Goal: Transaction & Acquisition: Purchase product/service

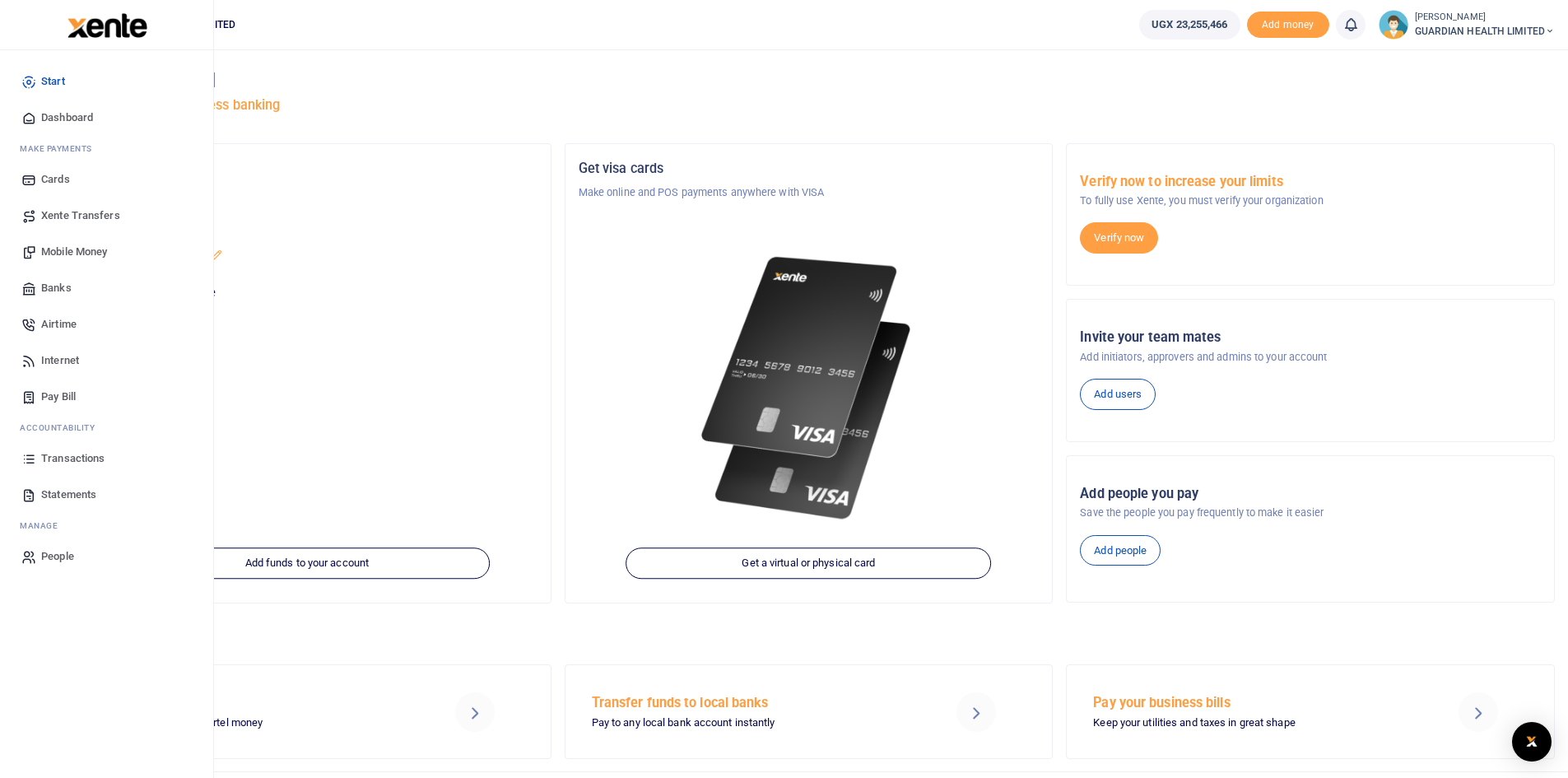
drag, startPoint x: 81, startPoint y: 119, endPoint x: 90, endPoint y: 125, distance: 10.8
click at [81, 119] on span "Dashboard" at bounding box center [67, 118] width 52 height 17
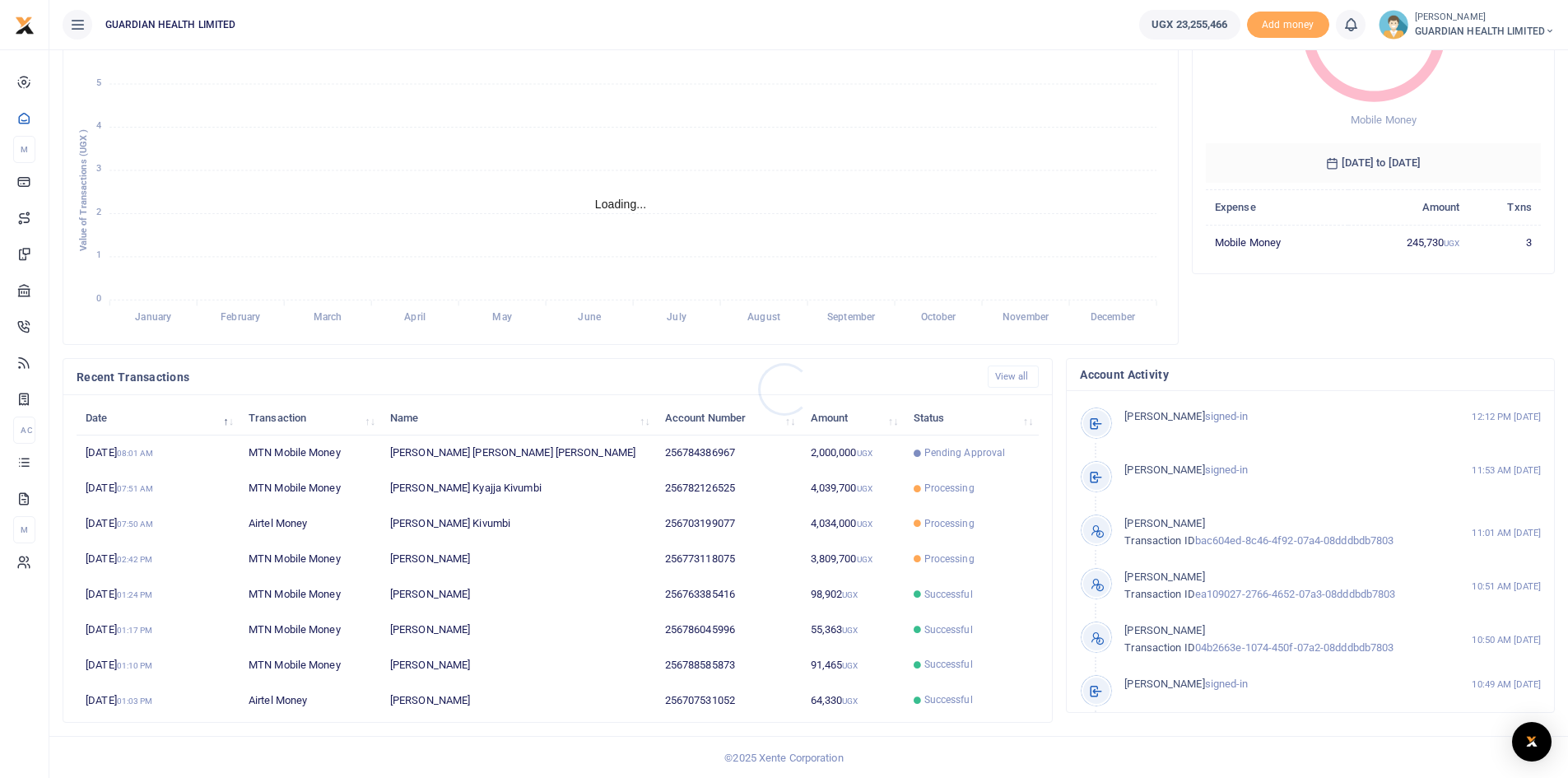
scroll to position [206, 0]
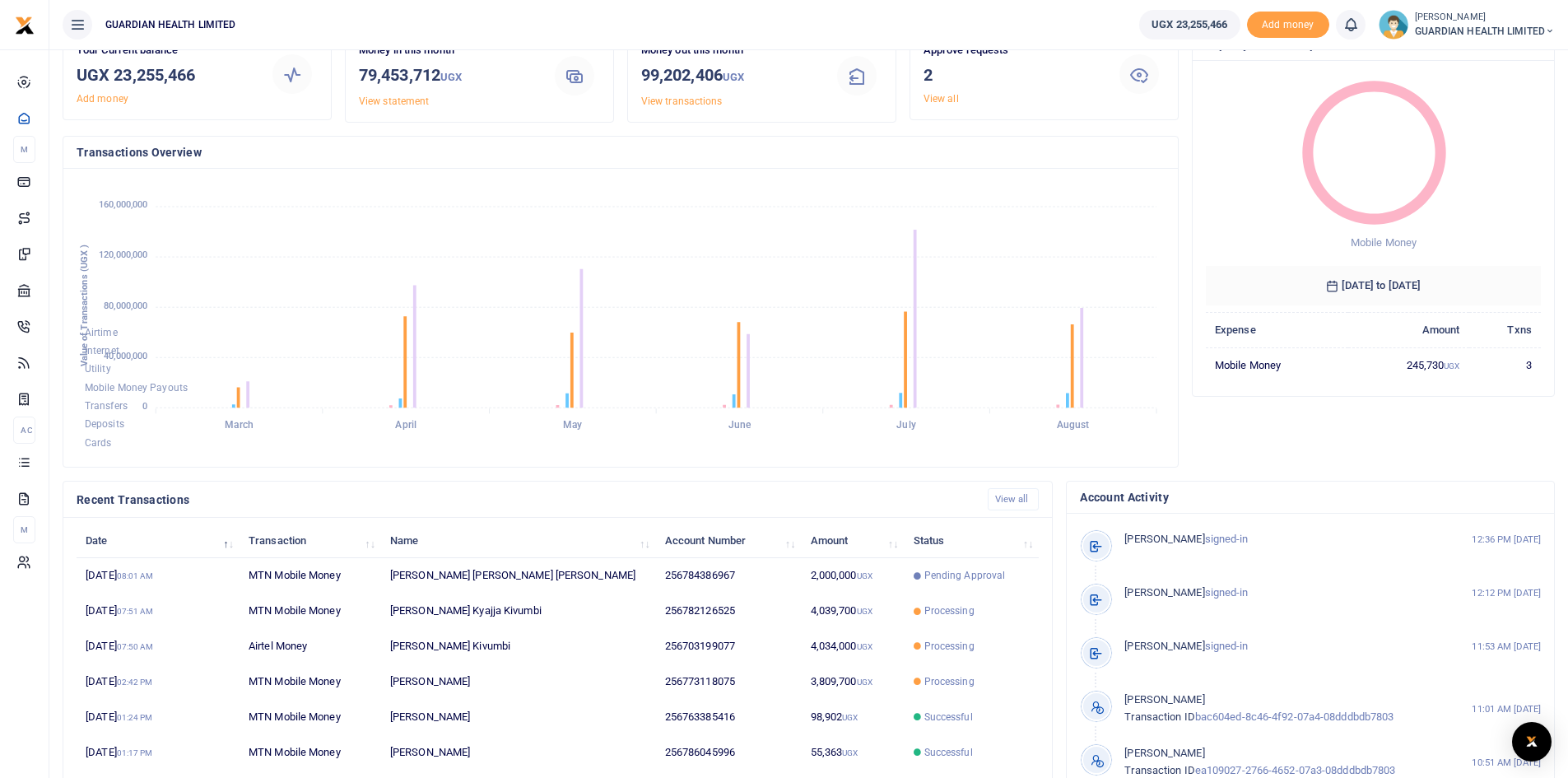
scroll to position [206, 0]
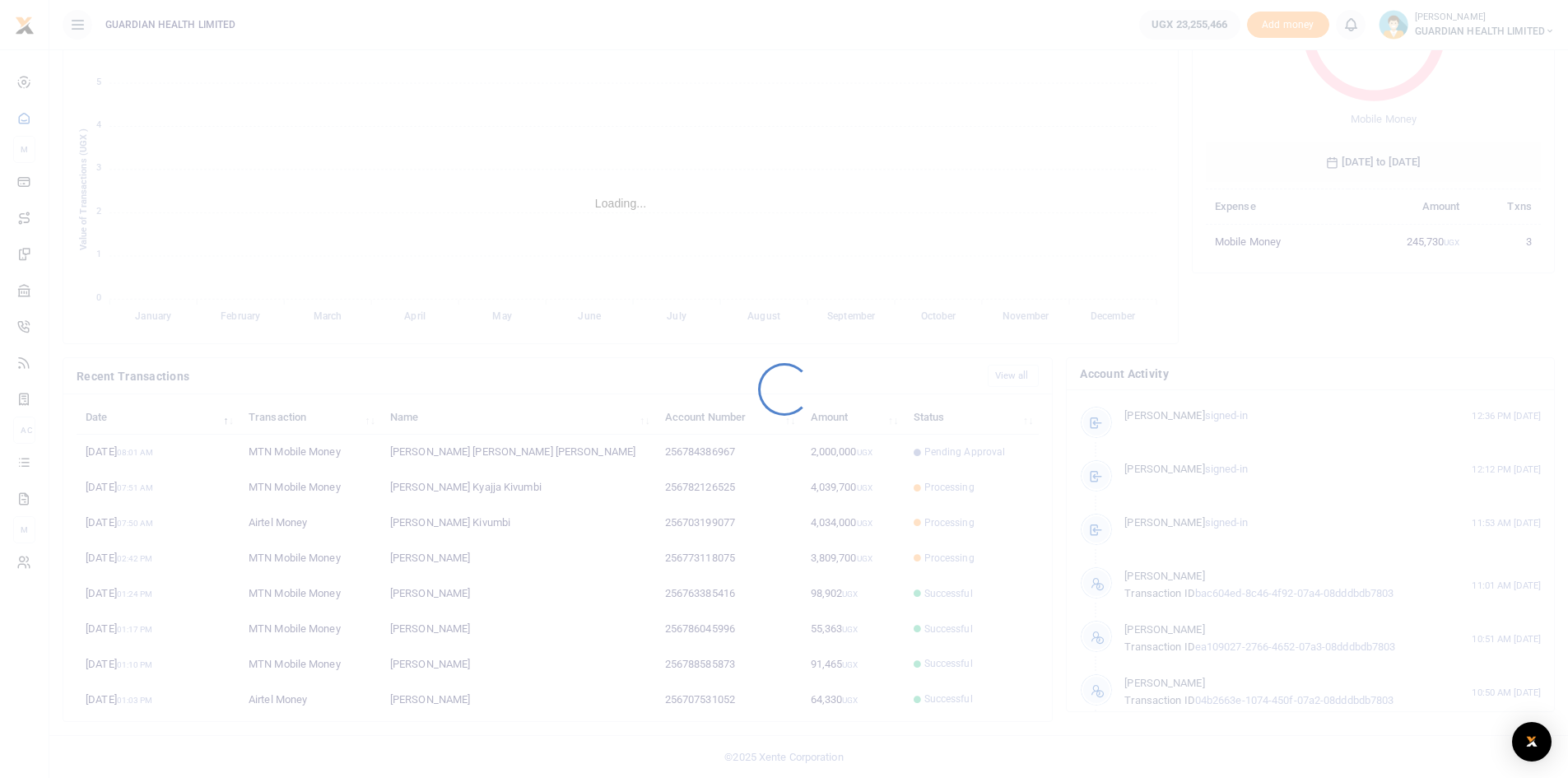
scroll to position [13, 13]
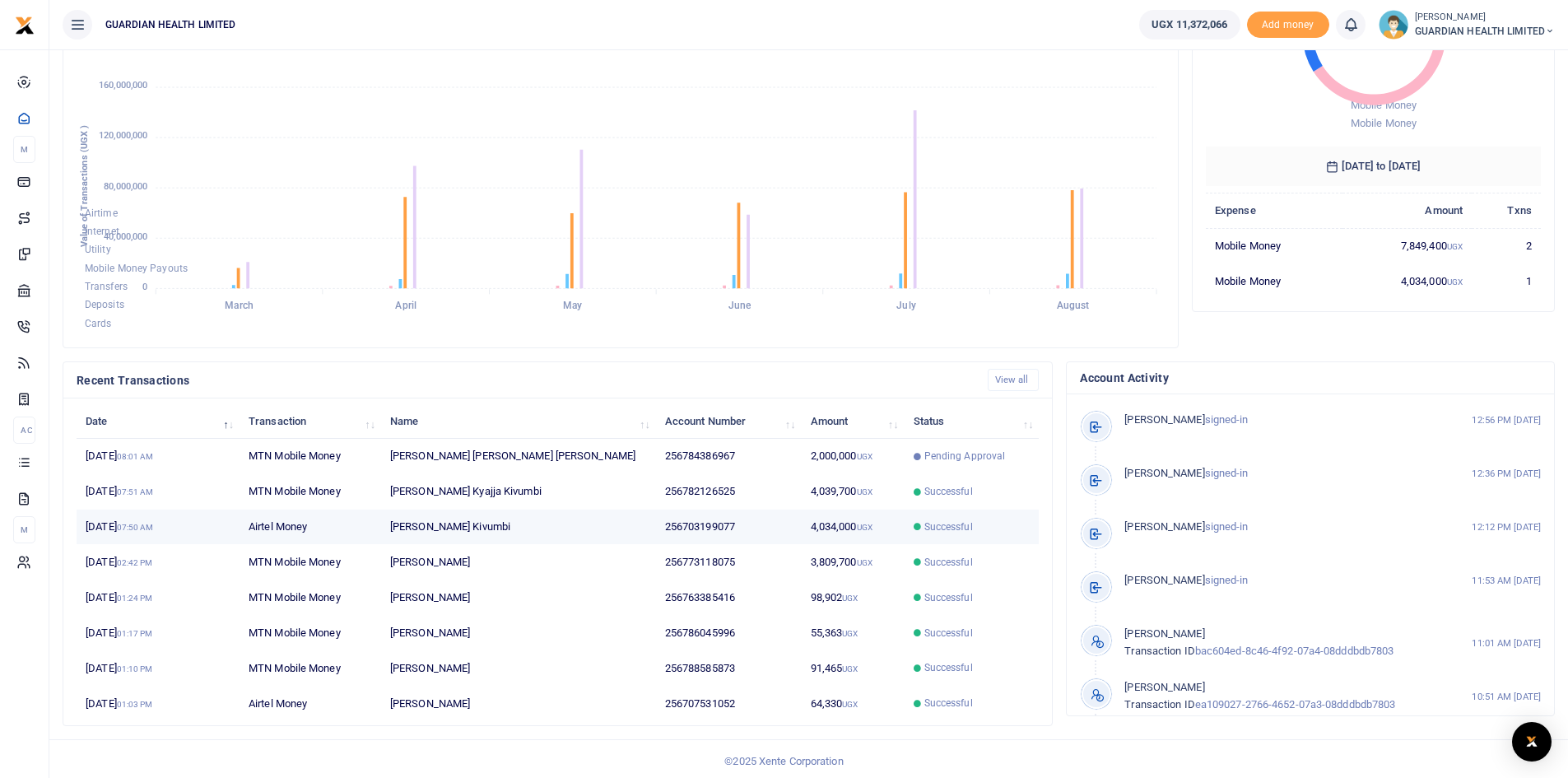
scroll to position [206, 0]
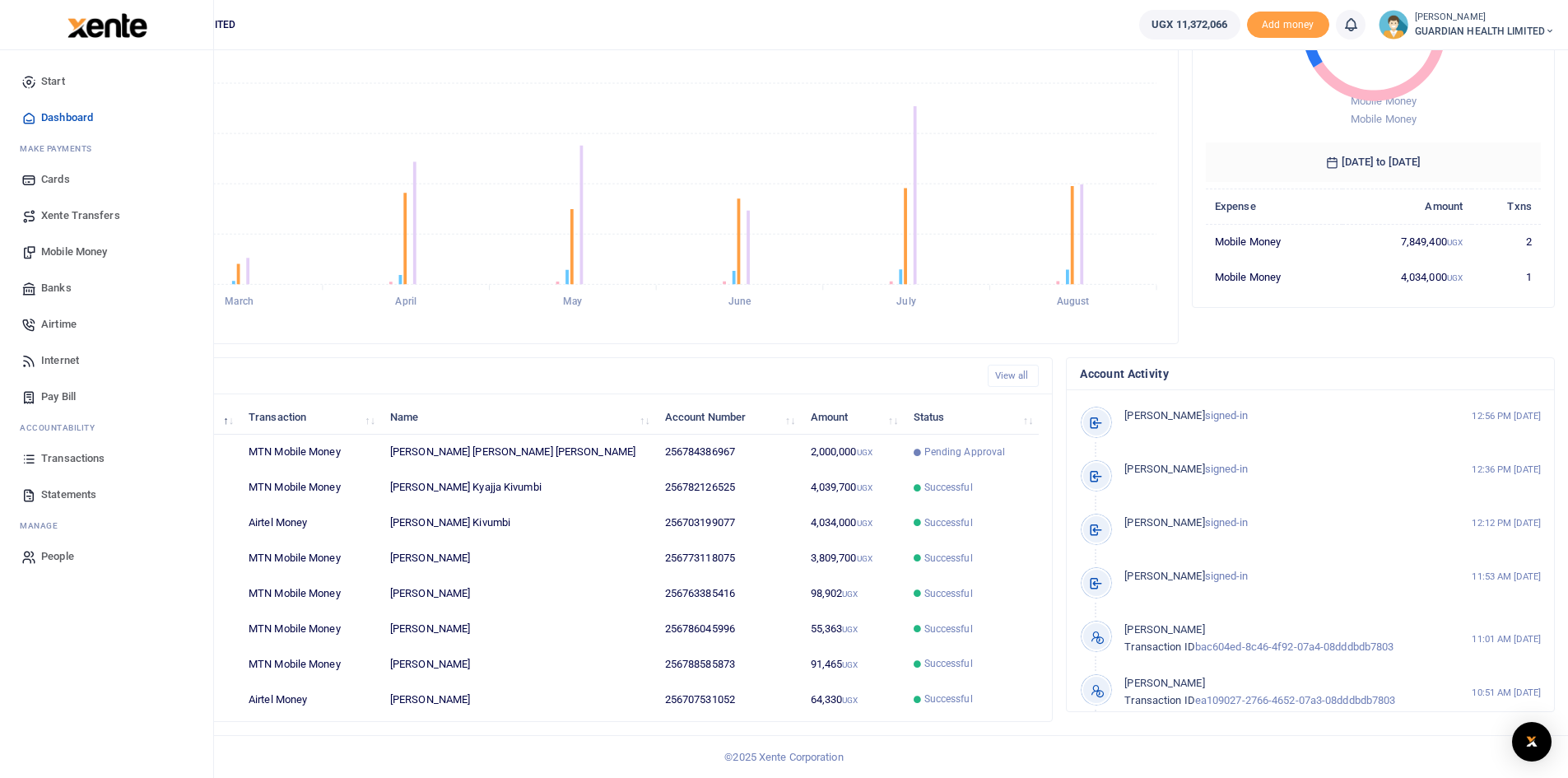
click at [76, 456] on span "Transactions" at bounding box center [73, 459] width 63 height 17
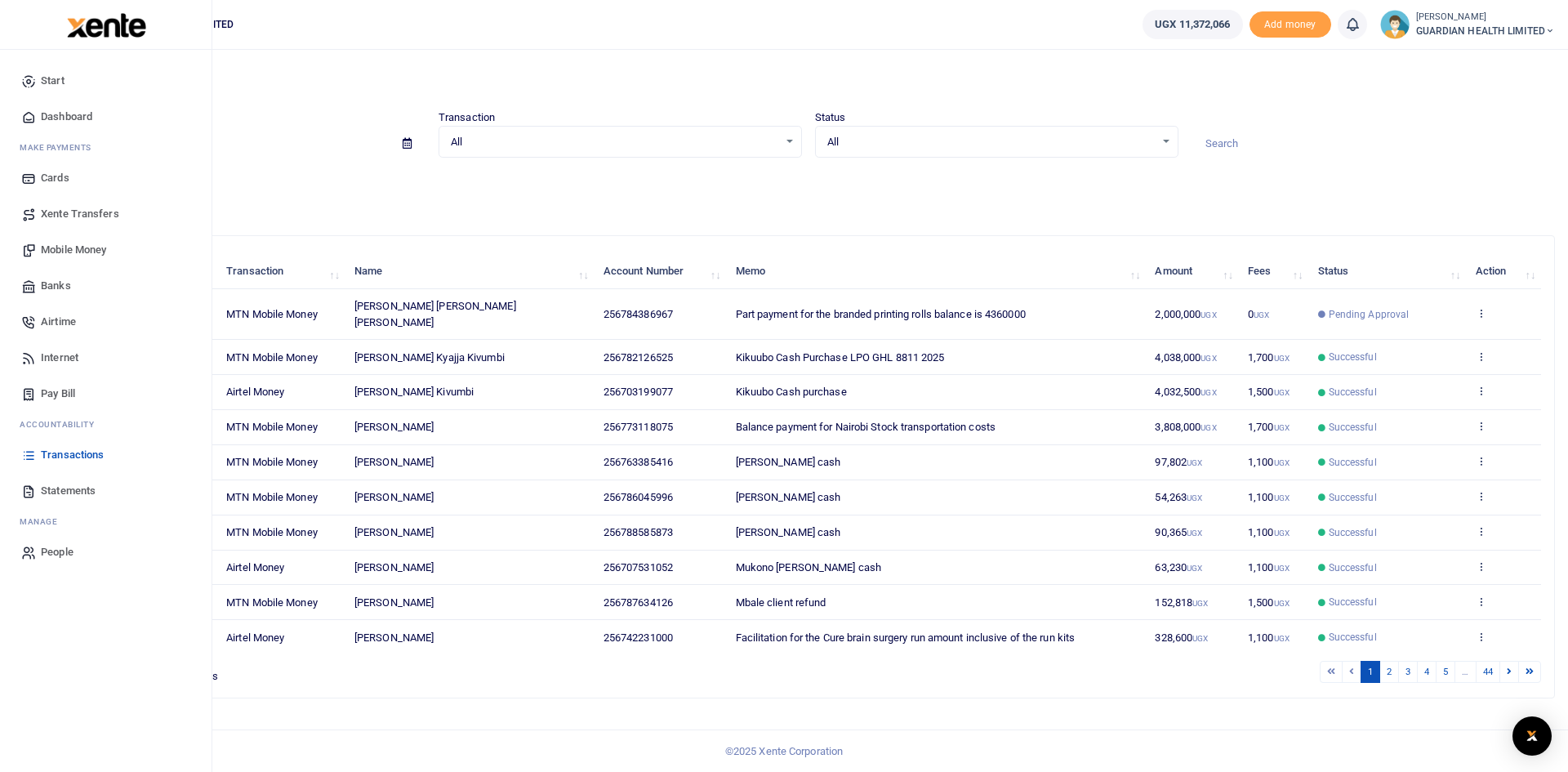
click at [87, 247] on span "Mobile Money" at bounding box center [73, 250] width 65 height 17
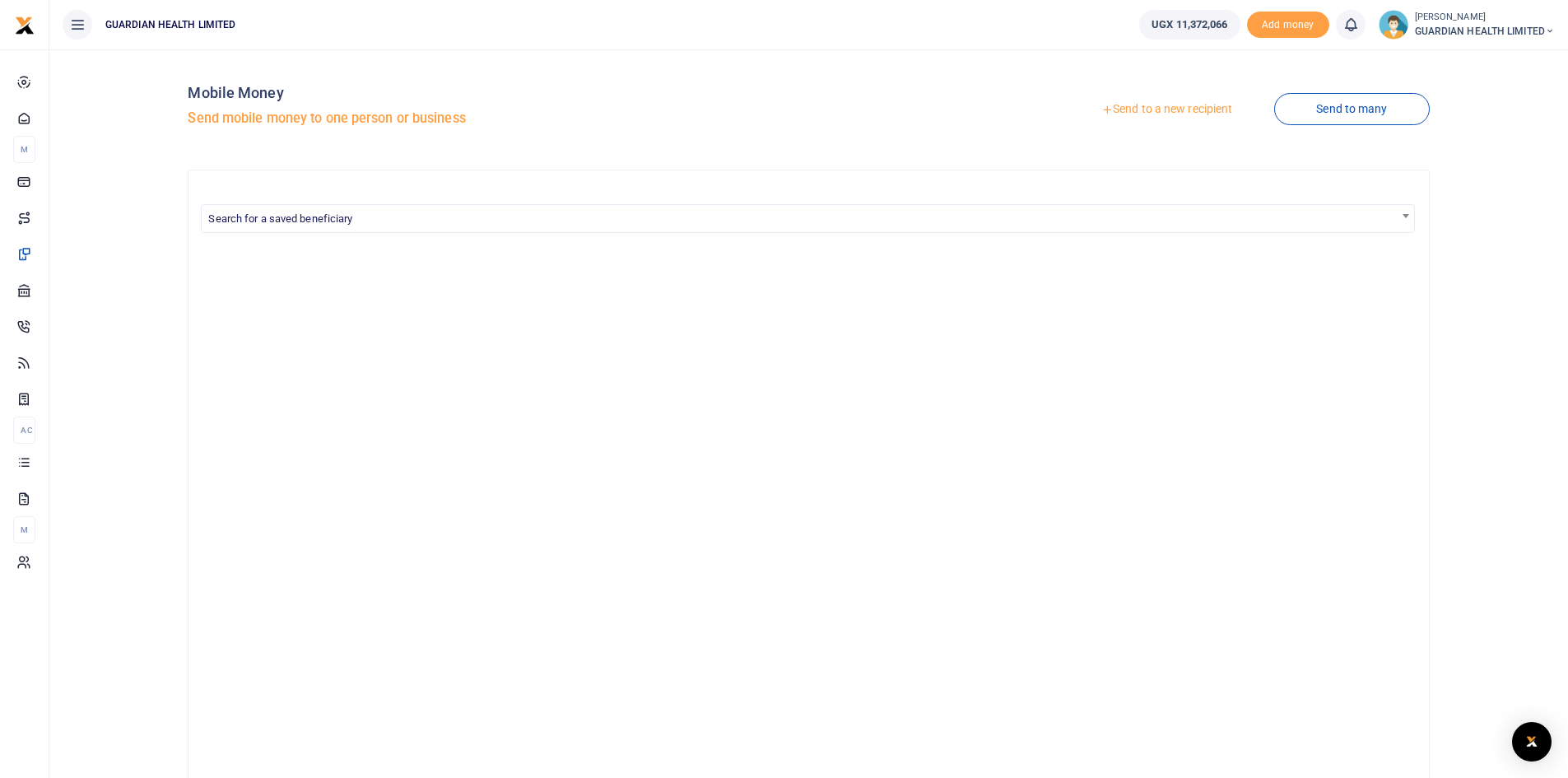
click at [1167, 113] on link "Send to a new recipient" at bounding box center [1166, 109] width 215 height 29
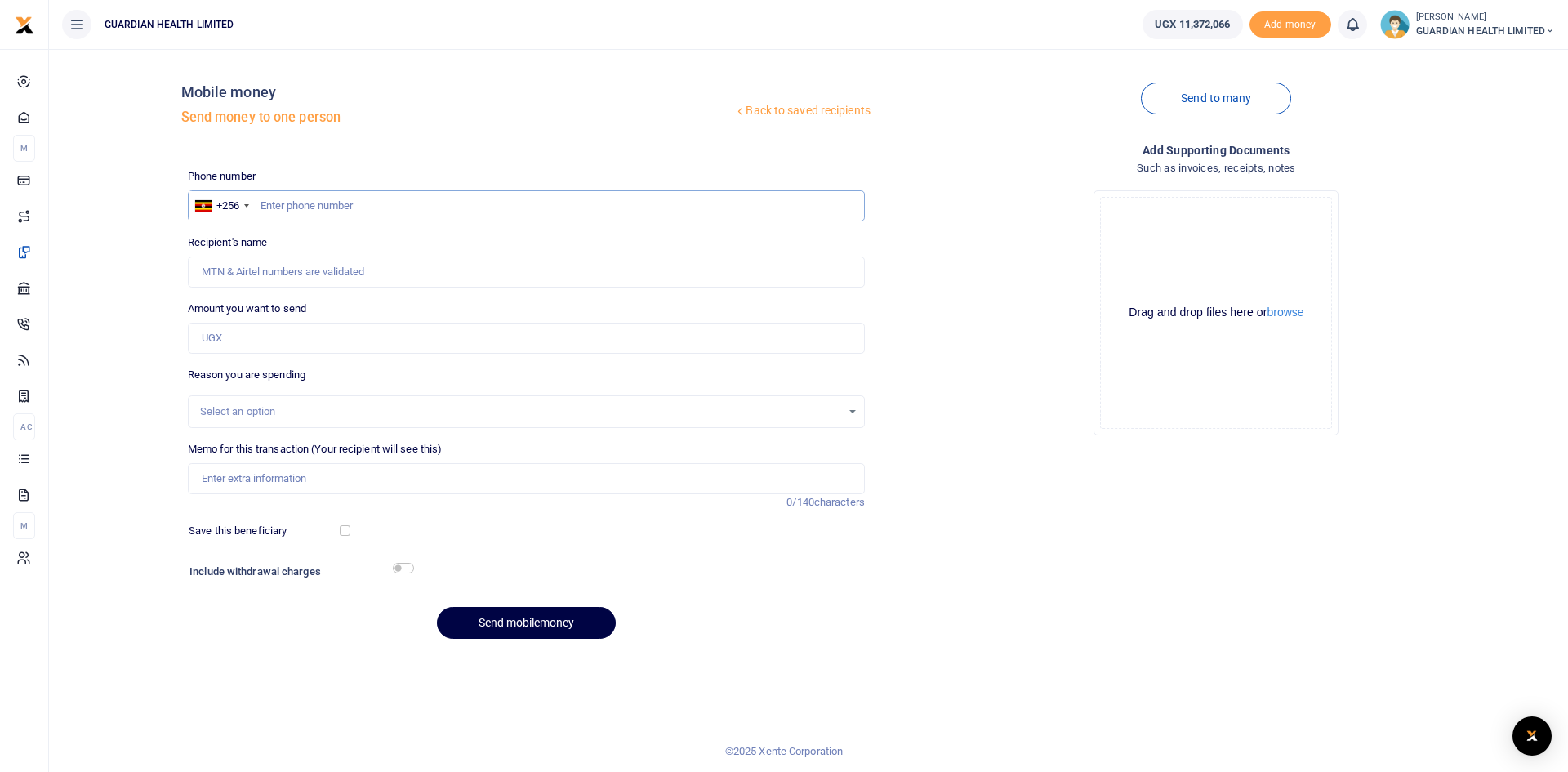
click at [370, 204] on input "text" at bounding box center [526, 206] width 677 height 31
type input "753336761"
click at [295, 345] on input "Amount you want to send" at bounding box center [526, 337] width 677 height 31
type input "Francis Kiberu"
type input "90,000"
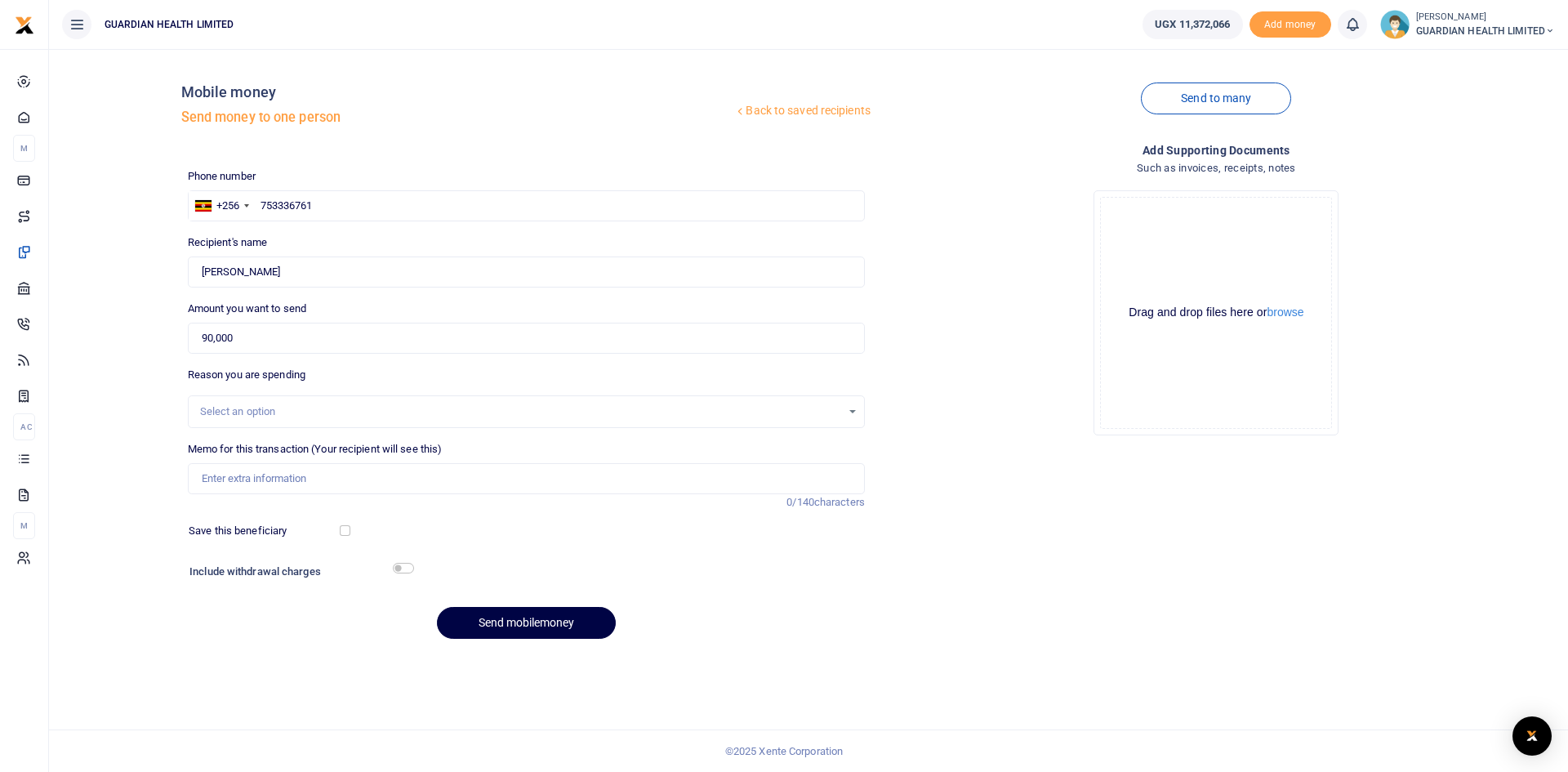
click at [247, 405] on div "Select an option" at bounding box center [520, 412] width 641 height 17
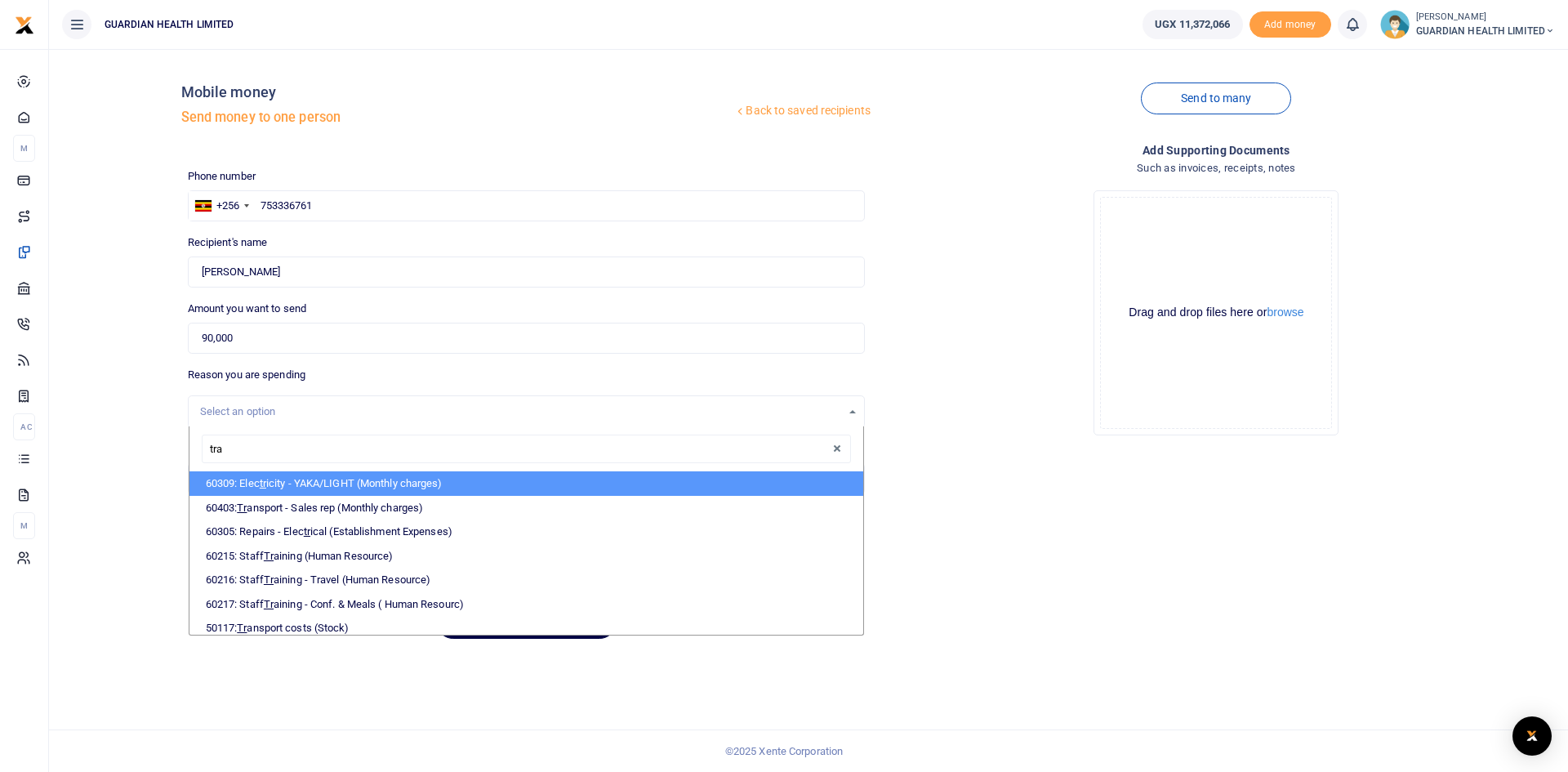
type input "tran"
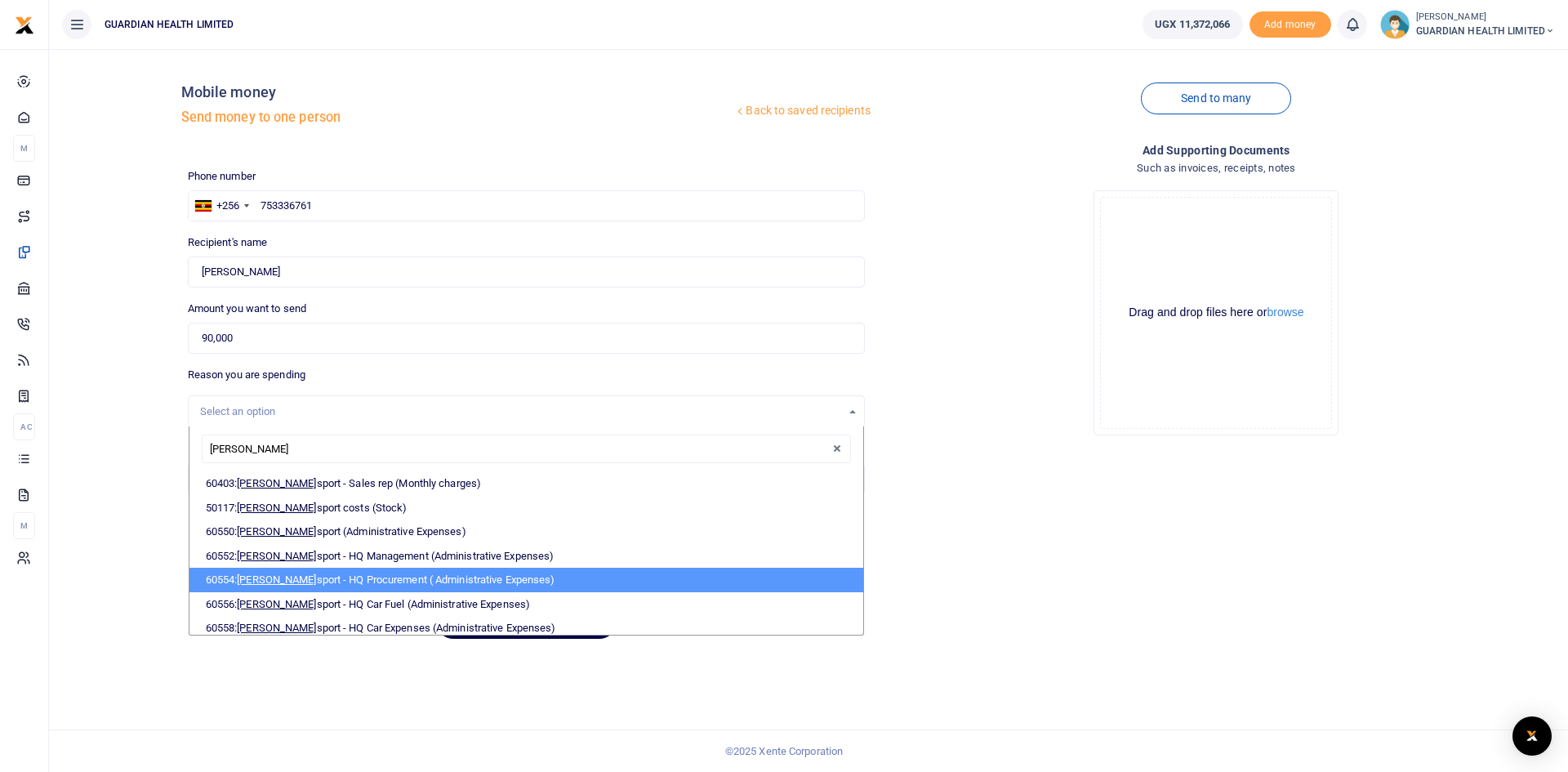
click at [341, 575] on li "60554: Tran sport - HQ Procurement ( Administrative Expenses)" at bounding box center [526, 580] width 674 height 25
select select "5424"
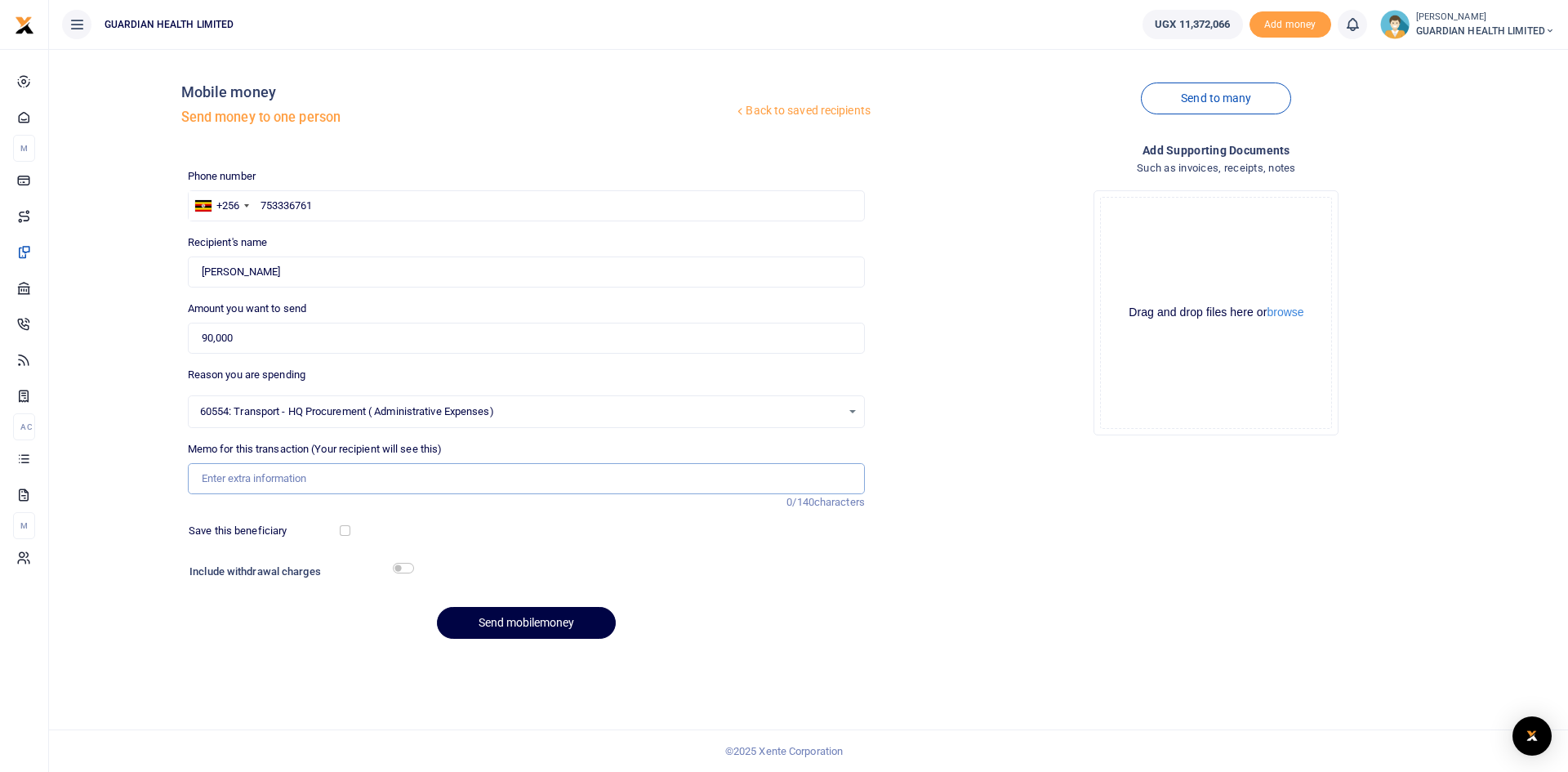
click at [278, 486] on input "Memo for this transaction (Your recipient will see this)" at bounding box center [526, 478] width 677 height 31
click at [278, 473] on input "Memo for this transaction (Your recipient will see this)" at bounding box center [526, 478] width 677 height 31
type input "Mbarara Stock Delivery"
click at [344, 530] on input "checkbox" at bounding box center [345, 530] width 11 height 11
checkbox input "true"
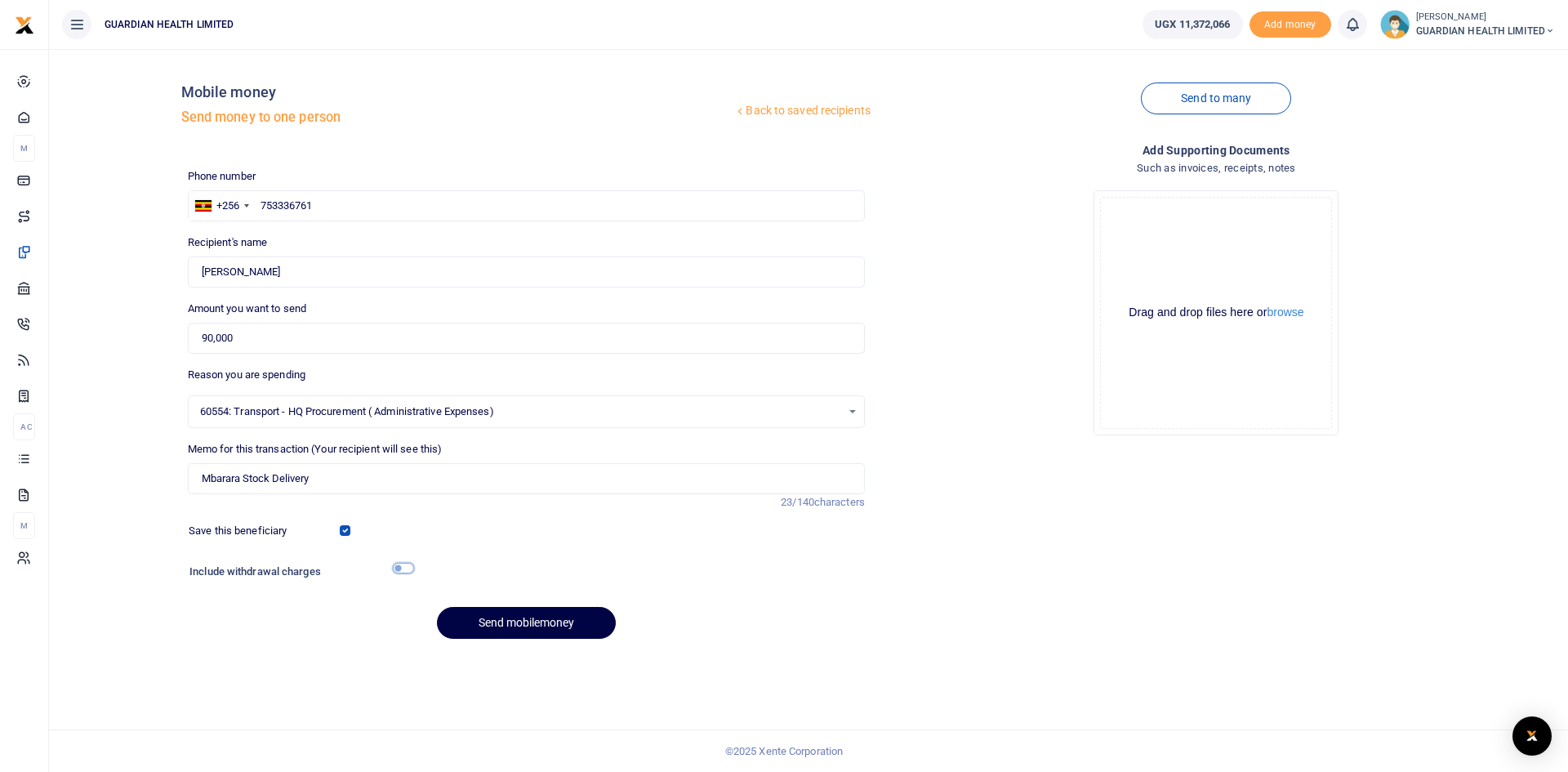
click at [412, 568] on input "checkbox" at bounding box center [404, 568] width 22 height 11
checkbox input "true"
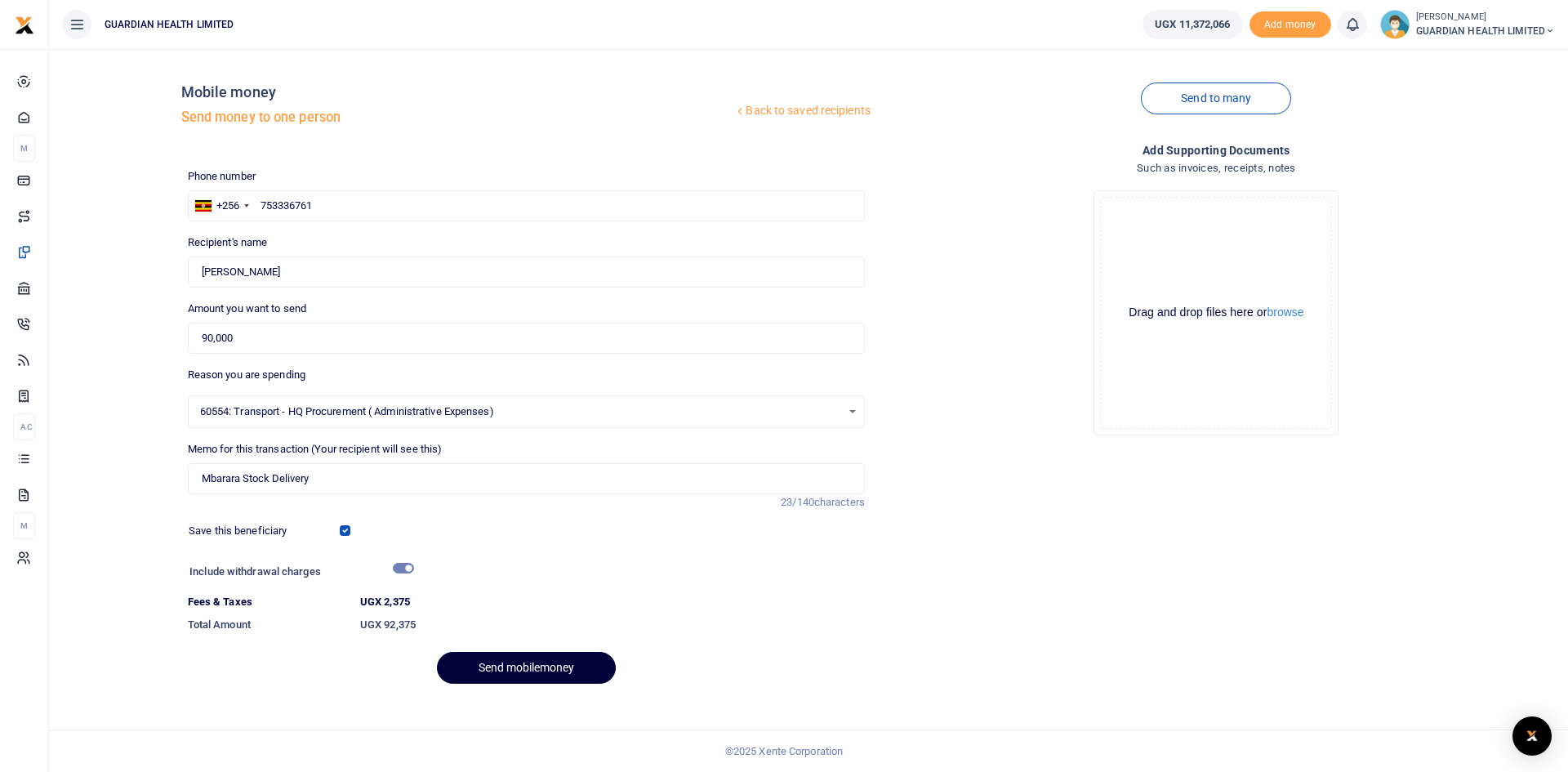
click at [521, 672] on button "Send mobilemoney" at bounding box center [526, 668] width 179 height 32
